Goal: Information Seeking & Learning: Learn about a topic

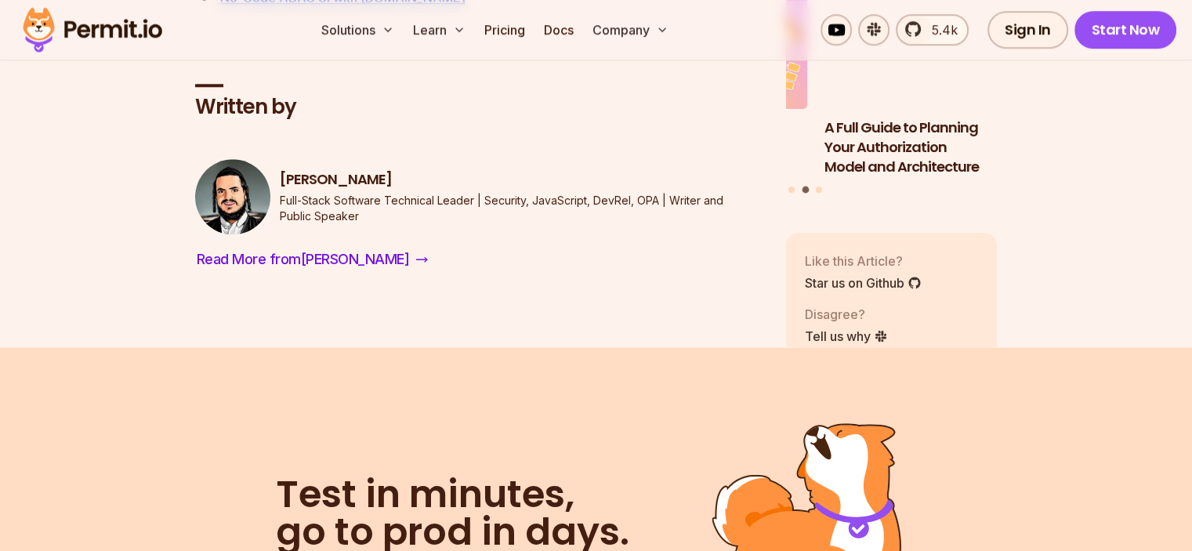
scroll to position [7418, 0]
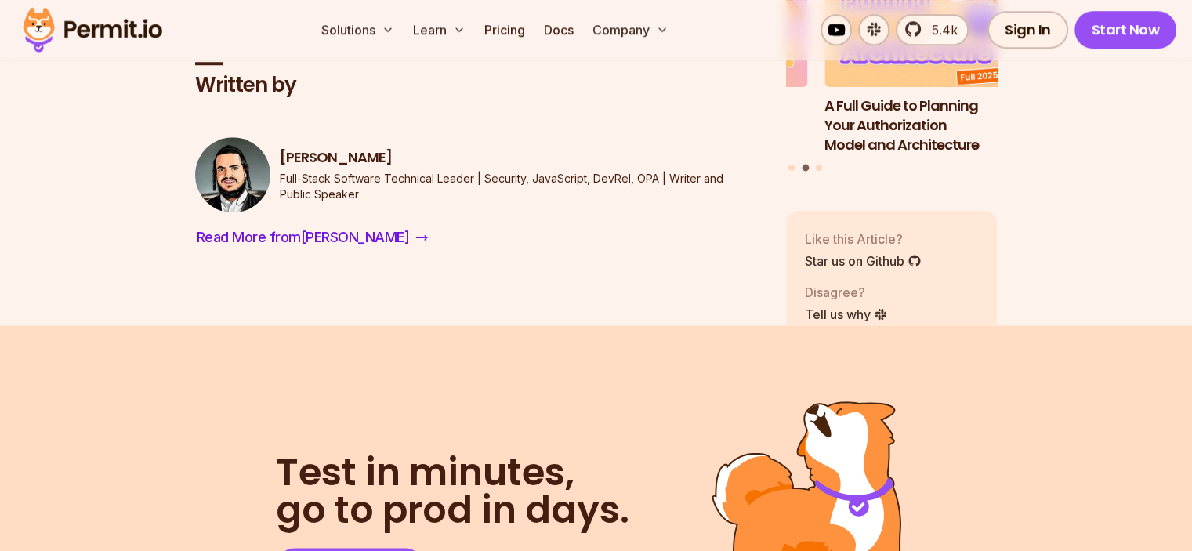
drag, startPoint x: 1198, startPoint y: 42, endPoint x: 1167, endPoint y: 472, distance: 432.0
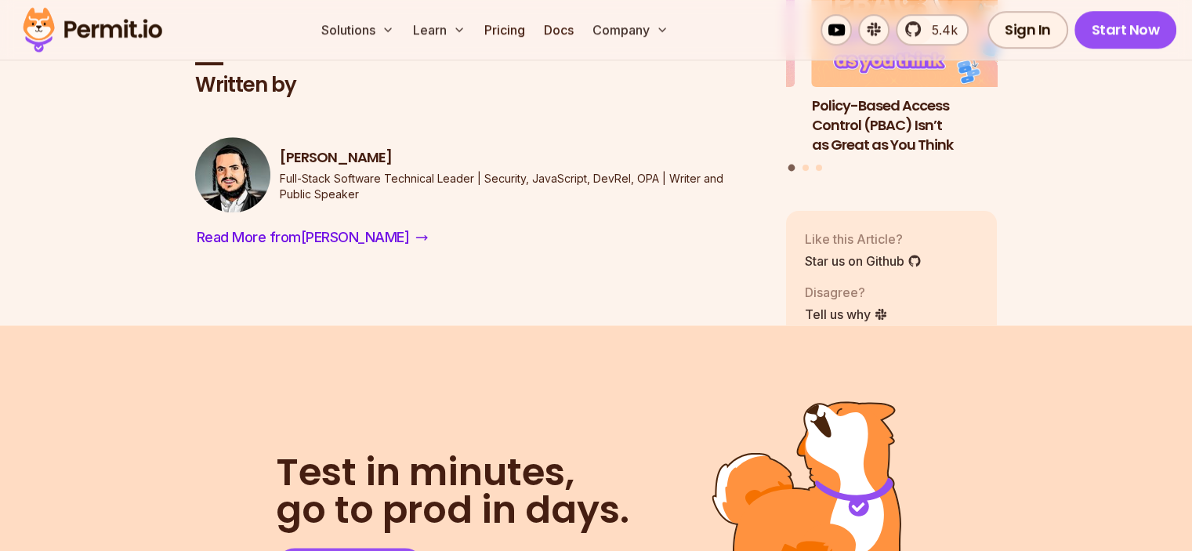
drag, startPoint x: 415, startPoint y: 345, endPoint x: 284, endPoint y: 340, distance: 131.7
click at [284, 168] on h3 "[PERSON_NAME]" at bounding box center [520, 158] width 481 height 20
copy h3 "[PERSON_NAME]"
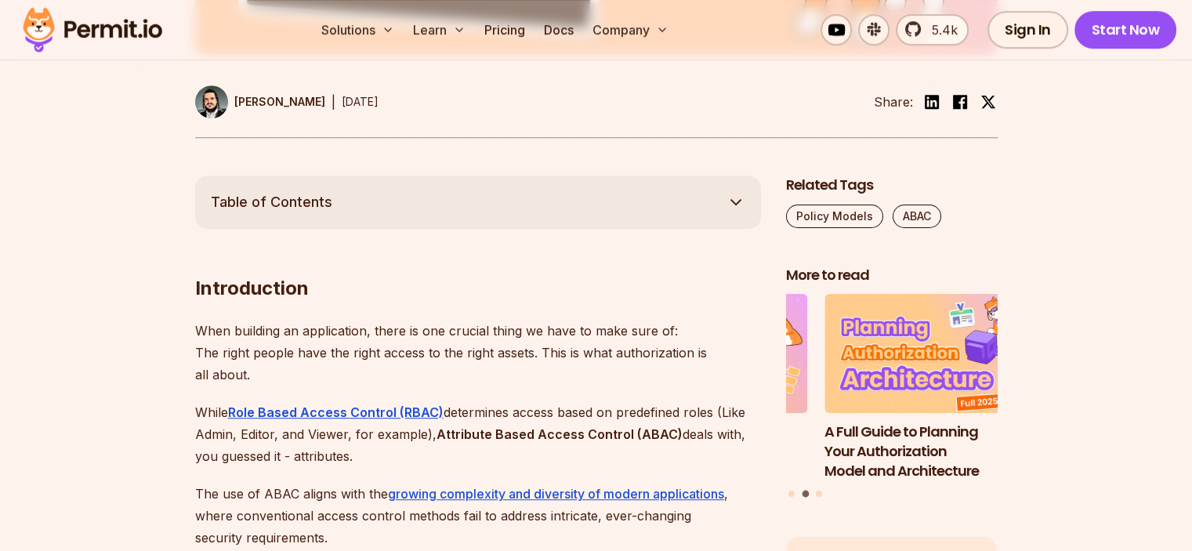
scroll to position [751, 0]
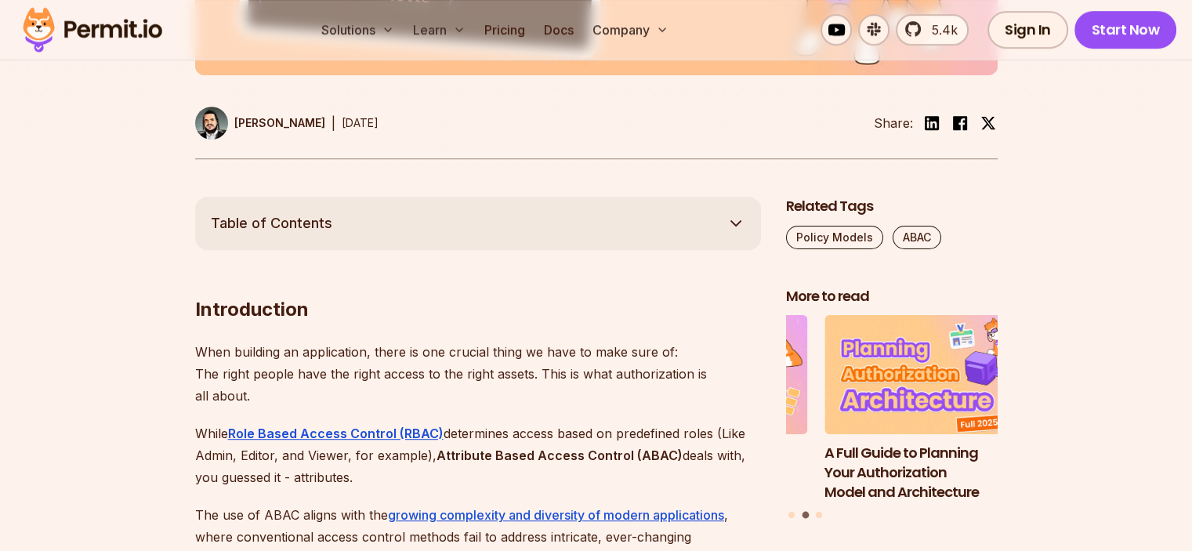
drag, startPoint x: 410, startPoint y: 118, endPoint x: 341, endPoint y: 127, distance: 69.5
click at [341, 127] on div "[PERSON_NAME] | [DATE] Share:" at bounding box center [596, 133] width 802 height 52
copy time "[DATE]"
